Goal: Task Accomplishment & Management: Use online tool/utility

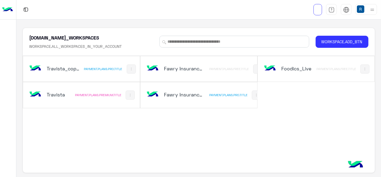
click at [154, 136] on div "Travista_copy_1 PAYMENT.PLANS.PRO.TITLE Fawry Insurance Brokerage`s_copy_3 PAYM…" at bounding box center [199, 113] width 352 height 115
click at [360, 13] on div at bounding box center [366, 9] width 21 height 11
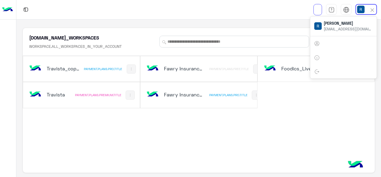
click at [330, 70] on div at bounding box center [344, 71] width 67 height 14
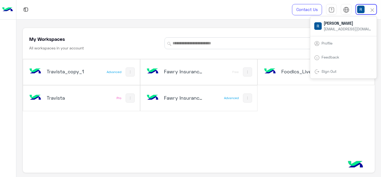
click at [320, 72] on span "Sign Out" at bounding box center [329, 71] width 19 height 5
click at [328, 72] on link "Sign Out" at bounding box center [329, 71] width 15 height 5
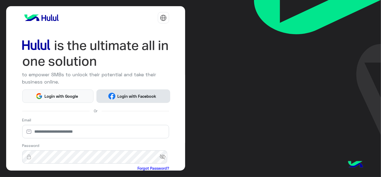
scroll to position [60, 0]
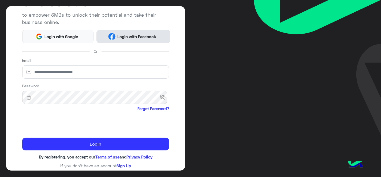
click at [137, 37] on span "Login with Facebook" at bounding box center [137, 37] width 43 height 6
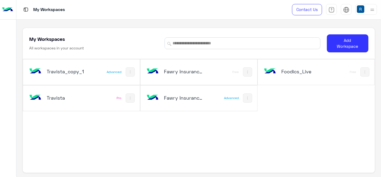
click at [188, 99] on div "Fawry Insurance Brokerage`s" at bounding box center [177, 98] width 64 height 16
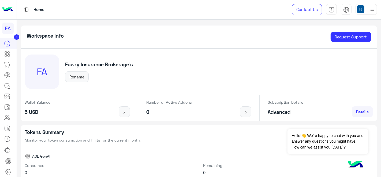
click at [16, 37] on circle at bounding box center [16, 36] width 5 height 5
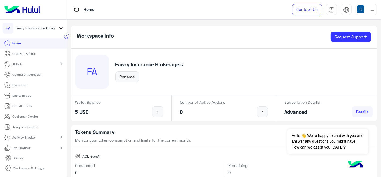
click at [24, 56] on link "ChatBot Builder" at bounding box center [20, 54] width 40 height 10
click at [21, 55] on p "ChatBot Builder" at bounding box center [25, 53] width 24 height 5
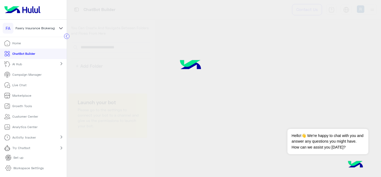
click at [9, 53] on icon at bounding box center [7, 53] width 6 height 6
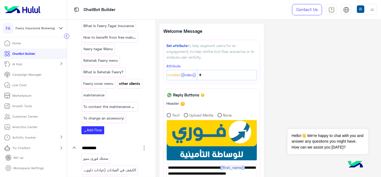
scroll to position [149, 0]
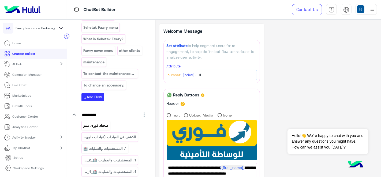
click at [97, 126] on div "صحتك فورى منيو" at bounding box center [96, 125] width 29 height 9
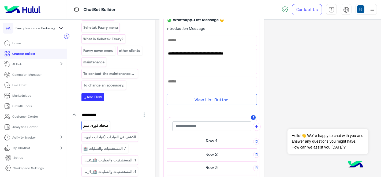
scroll to position [60, 0]
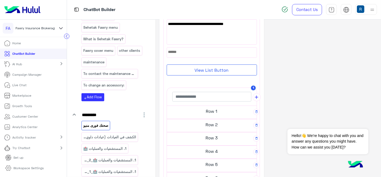
click at [204, 128] on div "Row 2" at bounding box center [212, 125] width 90 height 13
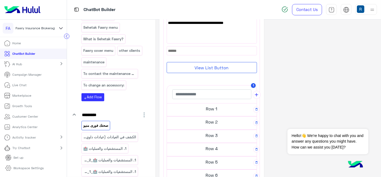
scroll to position [58, 0]
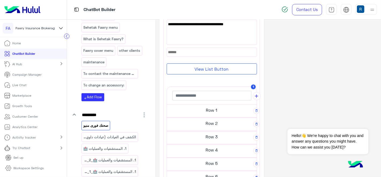
click at [208, 124] on h5 "Row 2" at bounding box center [212, 123] width 90 height 11
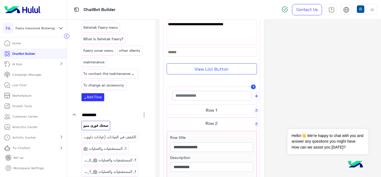
scroll to position [118, 0]
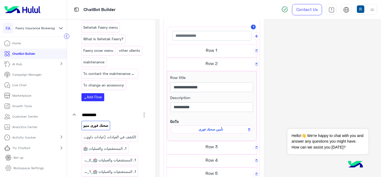
click at [210, 127] on span "تأمين صحتك فورى" at bounding box center [211, 129] width 75 height 5
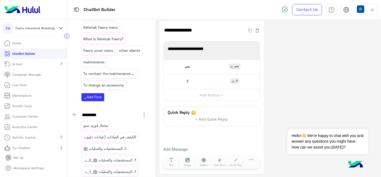
scroll to position [3, 0]
click at [203, 79] on div "لا لا" at bounding box center [212, 80] width 92 height 10
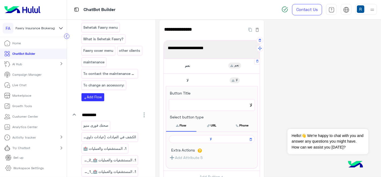
click at [216, 67] on div "نعم نعم" at bounding box center [212, 66] width 92 height 10
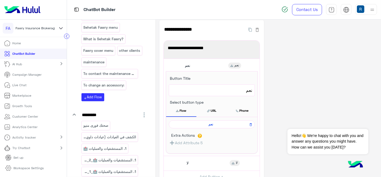
click at [217, 122] on span "نعم" at bounding box center [211, 124] width 78 height 5
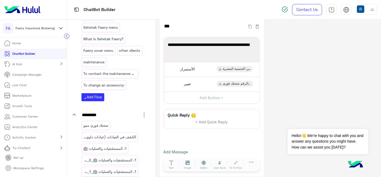
scroll to position [10, 0]
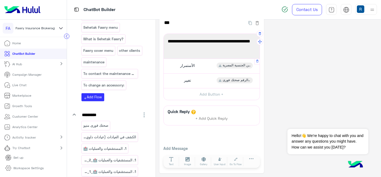
click at [211, 66] on div "الأستمرار غير الحاملين الجنسية المصرية" at bounding box center [212, 66] width 92 height 10
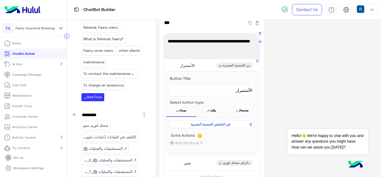
click at [212, 124] on span "غير الحاملين الجنسية المصرية" at bounding box center [211, 124] width 78 height 5
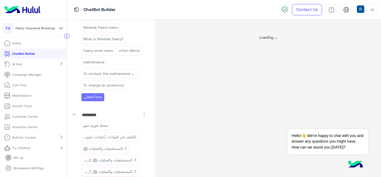
scroll to position [0, 0]
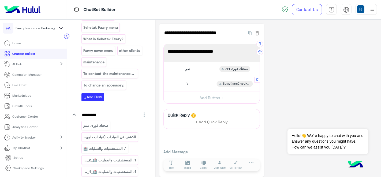
click at [208, 79] on div "لا EgyptiansCheckPhonehاجانب success_copy_1" at bounding box center [212, 84] width 92 height 10
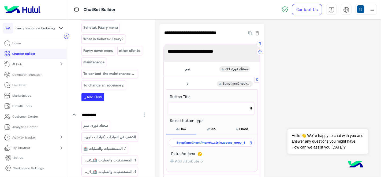
click at [204, 140] on span "EgyptiansCheckPhonehاجانب success_copy_1" at bounding box center [211, 142] width 78 height 5
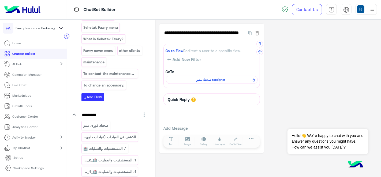
click at [211, 77] on span "صحتك منيو foreigner" at bounding box center [211, 79] width 84 height 5
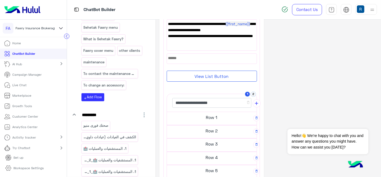
click at [213, 115] on h5 "Row 1" at bounding box center [212, 117] width 90 height 11
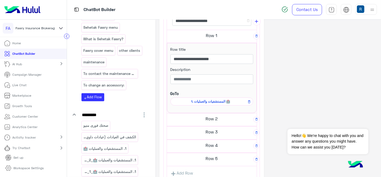
scroll to position [148, 0]
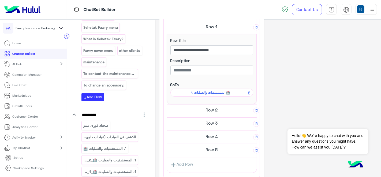
click at [214, 113] on h5 "Row 2" at bounding box center [212, 109] width 90 height 11
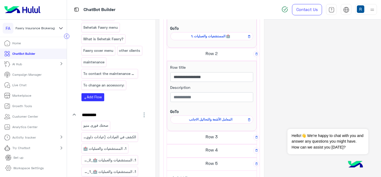
scroll to position [207, 0]
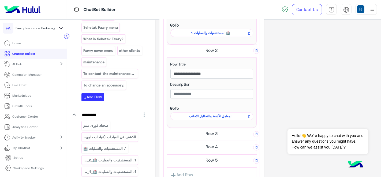
click at [214, 132] on h5 "Row 3" at bounding box center [212, 133] width 90 height 11
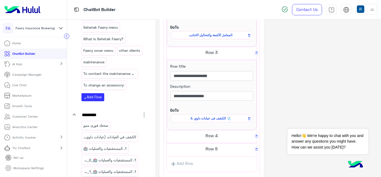
scroll to position [297, 0]
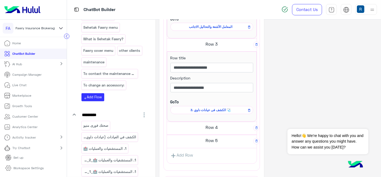
click at [222, 108] on span "3. الكشف فى عيادات داوي 🩺" at bounding box center [211, 110] width 75 height 5
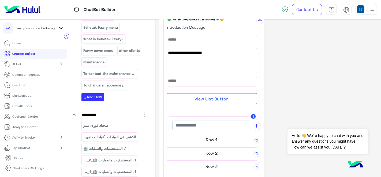
scroll to position [89, 0]
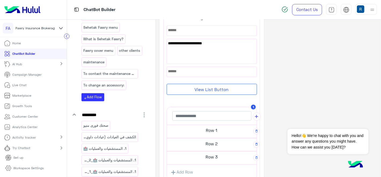
click at [211, 142] on h5 "Row 2" at bounding box center [212, 143] width 90 height 11
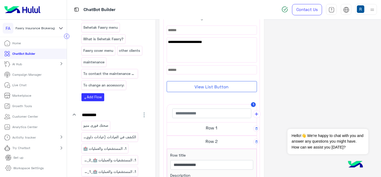
scroll to position [149, 0]
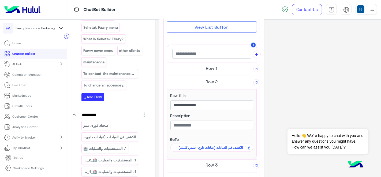
click at [208, 148] on div "الكشف في العيادات (عيادات داوي- سيتي كلينك)" at bounding box center [212, 148] width 83 height 8
click at [202, 146] on span "الكشف في العيادات (عيادات داوي- سيتي كلينك)" at bounding box center [211, 147] width 75 height 5
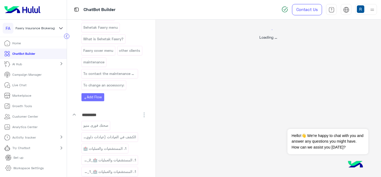
scroll to position [0, 0]
click at [202, 146] on div "Loading ..." at bounding box center [269, 108] width 226 height 177
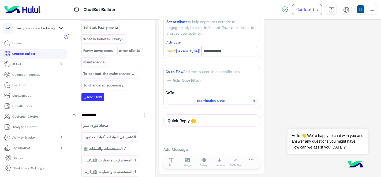
scroll to position [47, 0]
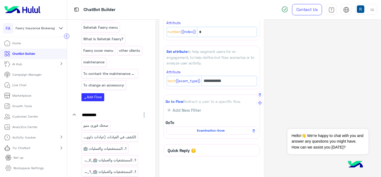
click at [211, 129] on span "Examination-Gove" at bounding box center [211, 130] width 84 height 5
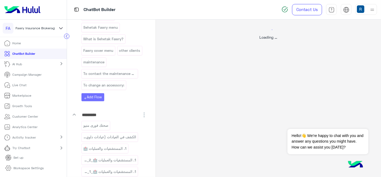
select select "****"
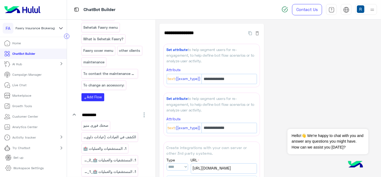
scroll to position [60, 0]
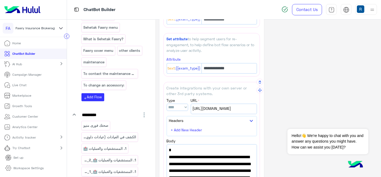
click at [232, 105] on span "[URL][DOMAIN_NAME]" at bounding box center [224, 108] width 63 height 6
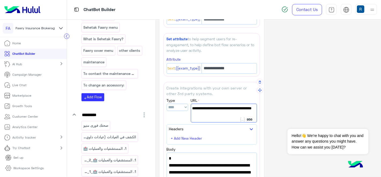
click at [215, 118] on div "[URL][DOMAIN_NAME]" at bounding box center [224, 113] width 66 height 19
